Goal: Ask a question: Seek information or help from site administrators or community

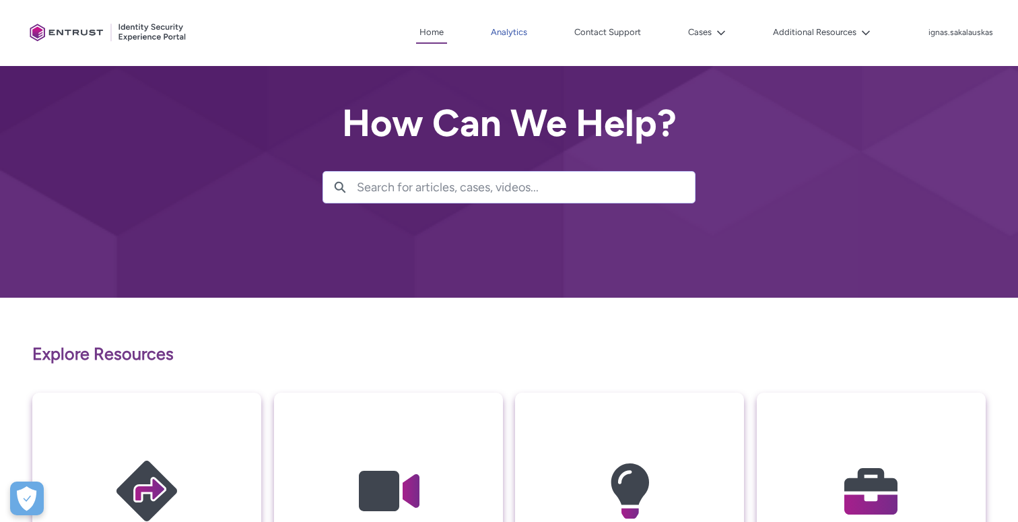
click at [508, 36] on link "Analytics" at bounding box center [508, 32] width 43 height 20
click at [511, 32] on link "Analytics" at bounding box center [508, 32] width 43 height 20
click at [712, 26] on button "Cases" at bounding box center [707, 32] width 44 height 20
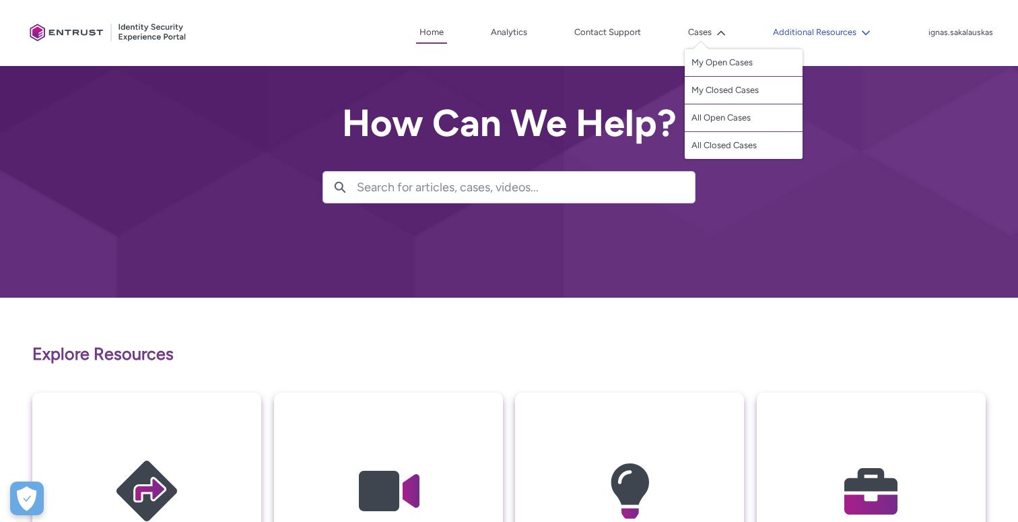
click at [809, 26] on button "Additional Resources" at bounding box center [822, 32] width 104 height 20
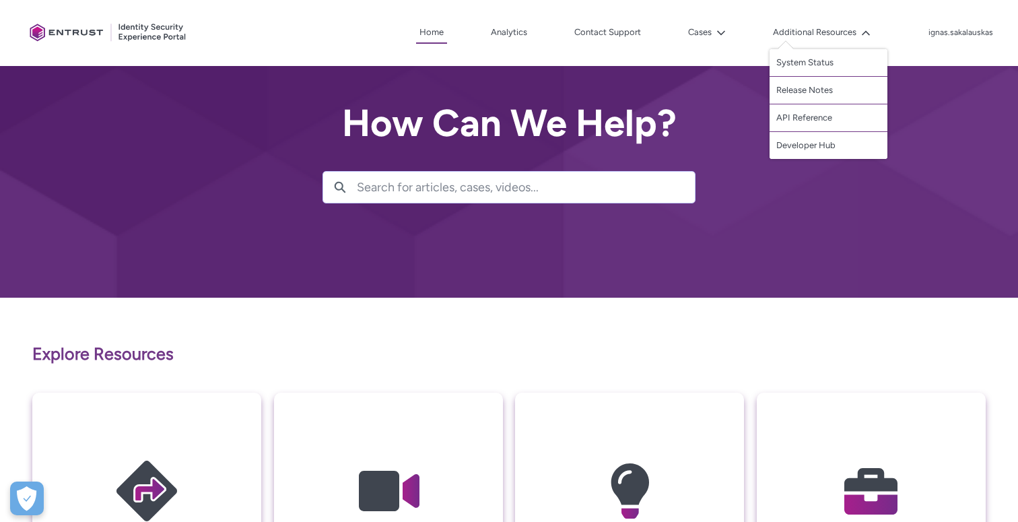
click at [395, 60] on div "Client Portal Home Analytics Contact Support Cases My Open Cases My Closed Case…" at bounding box center [509, 33] width 970 height 66
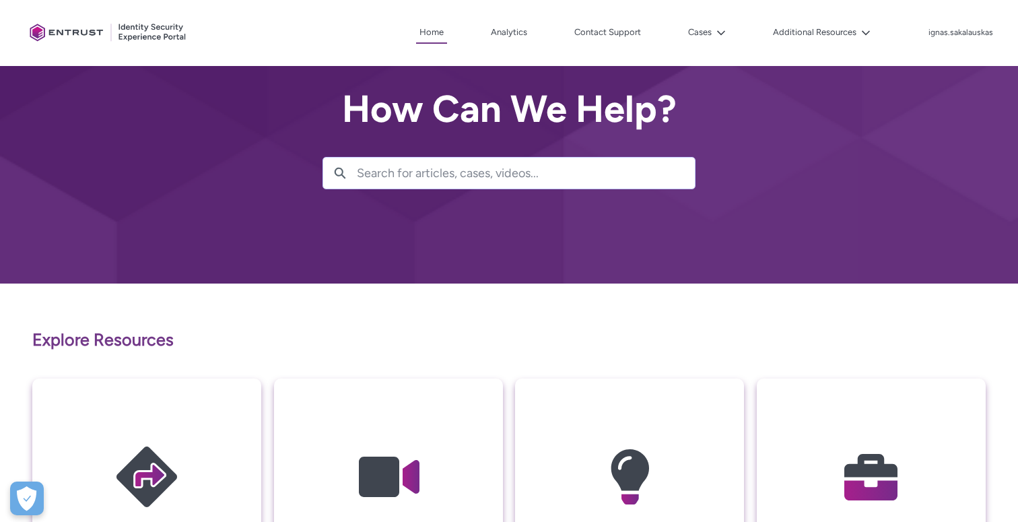
scroll to position [20, 0]
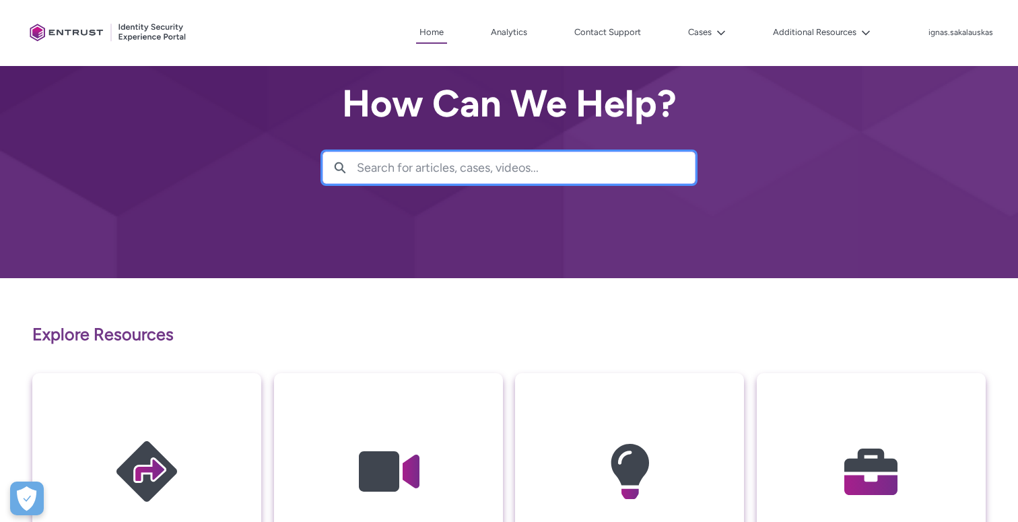
click at [390, 153] on input "Search for articles, cases, videos..." at bounding box center [526, 167] width 338 height 31
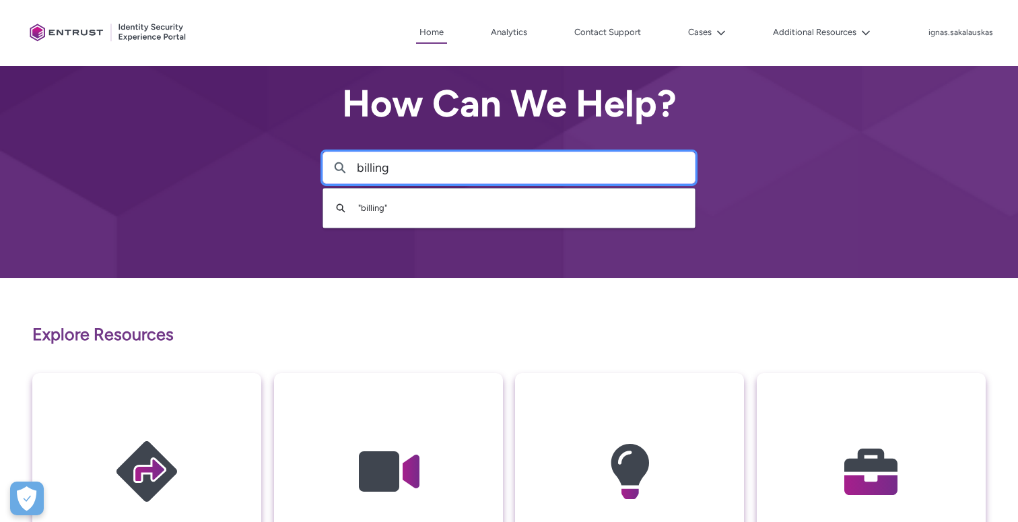
type input "billing"
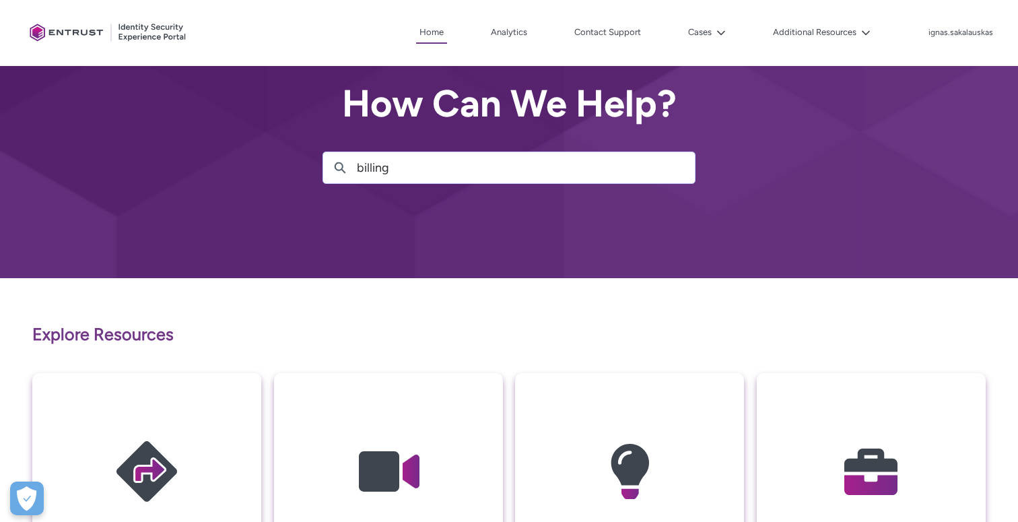
click at [421, 216] on div "How Can We Help? Search billing Search " billing "" at bounding box center [509, 129] width 1018 height 298
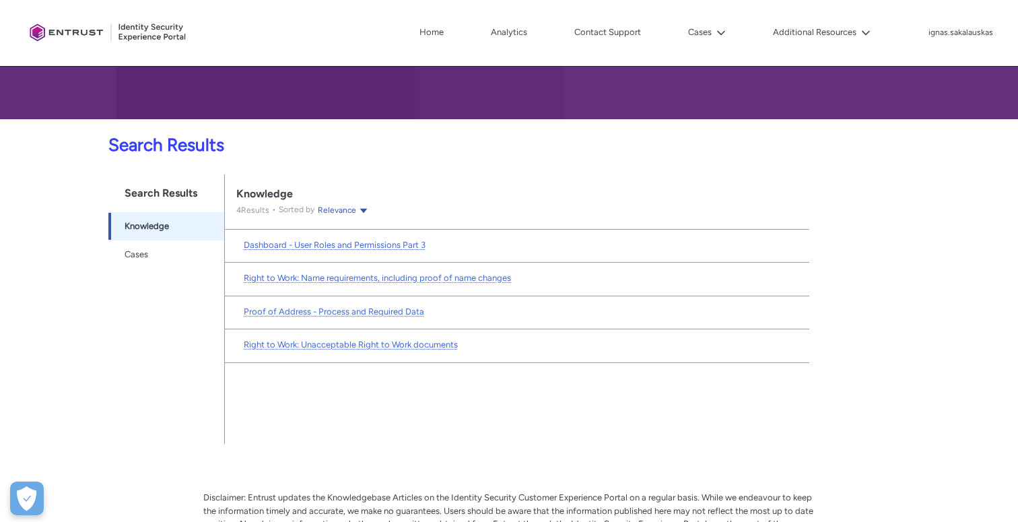
scroll to position [173, 0]
